Goal: Feedback & Contribution: Submit feedback/report problem

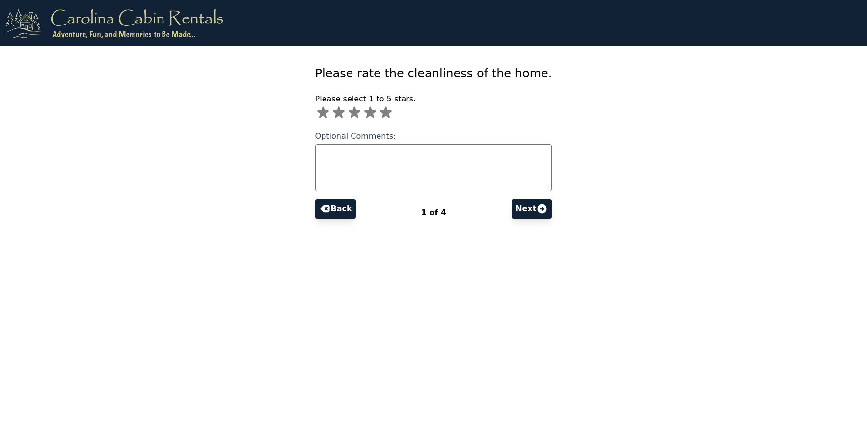
click at [392, 110] on icon at bounding box center [386, 112] width 12 height 11
click at [517, 215] on button "Next" at bounding box center [531, 209] width 40 height 20
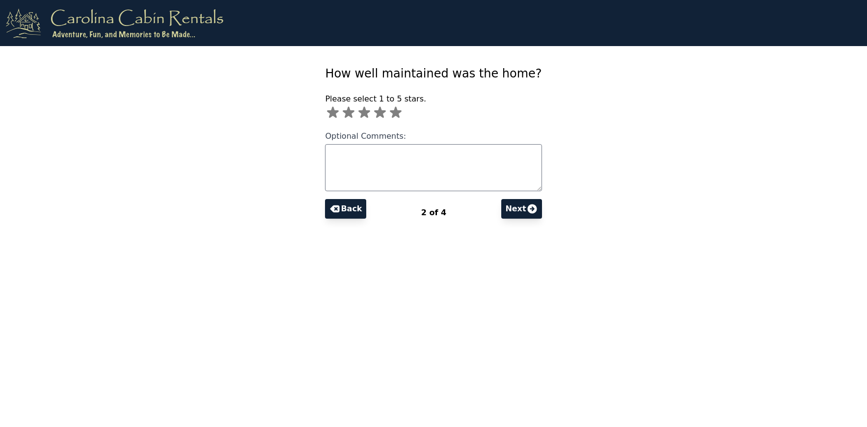
click at [401, 114] on icon at bounding box center [396, 112] width 12 height 11
click at [526, 209] on icon at bounding box center [532, 209] width 12 height 12
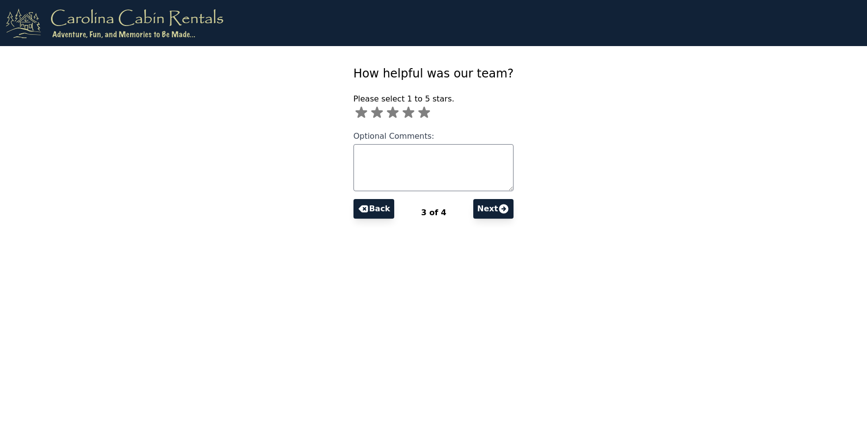
click at [428, 111] on icon at bounding box center [424, 112] width 12 height 11
click at [477, 207] on button "Next" at bounding box center [493, 209] width 40 height 20
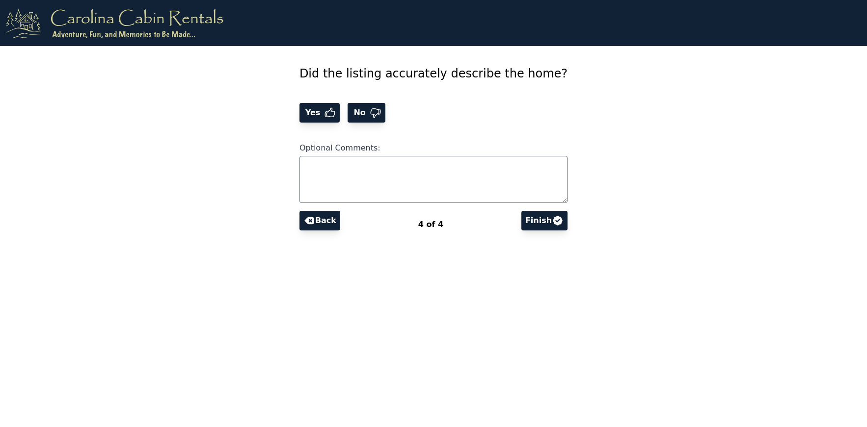
click at [324, 110] on span "Yes" at bounding box center [313, 113] width 21 height 12
click at [522, 227] on button "Finish" at bounding box center [544, 221] width 46 height 20
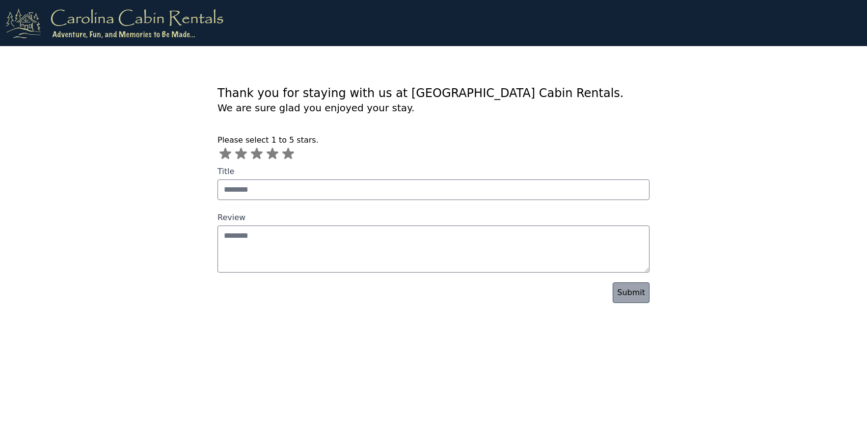
click at [284, 153] on icon at bounding box center [288, 153] width 12 height 11
click at [636, 299] on link "Submit" at bounding box center [630, 293] width 37 height 21
